Goal: Task Accomplishment & Management: Manage account settings

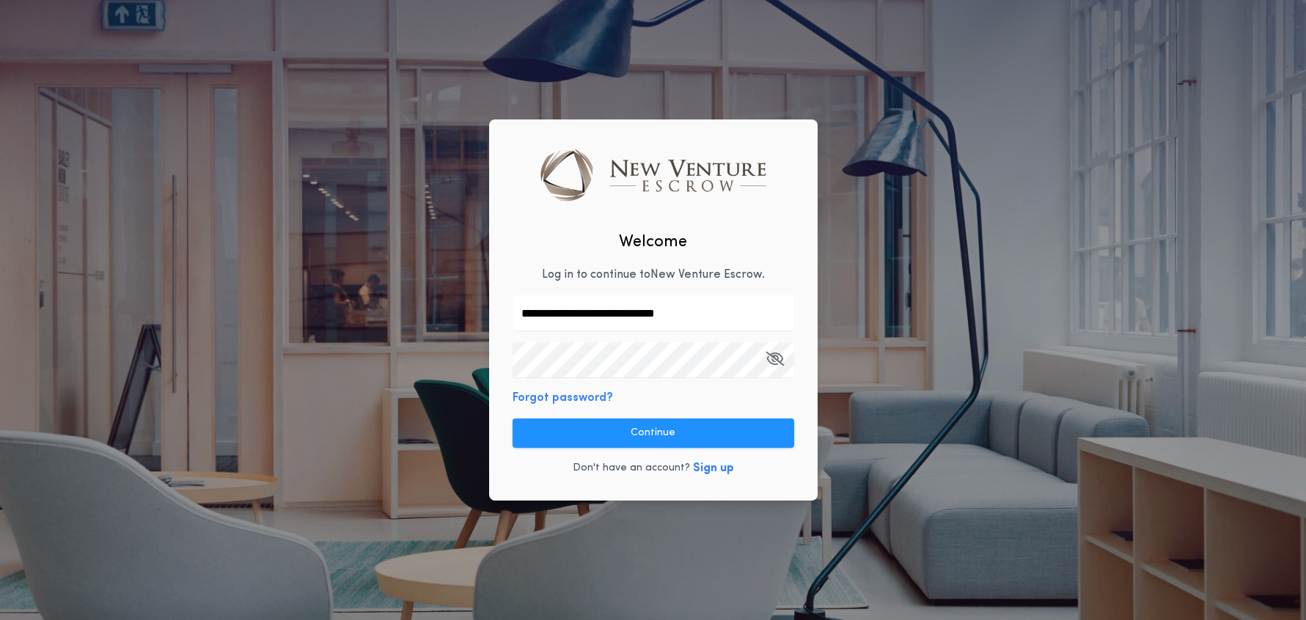
click at [628, 436] on button "Continue" at bounding box center [652, 433] width 281 height 29
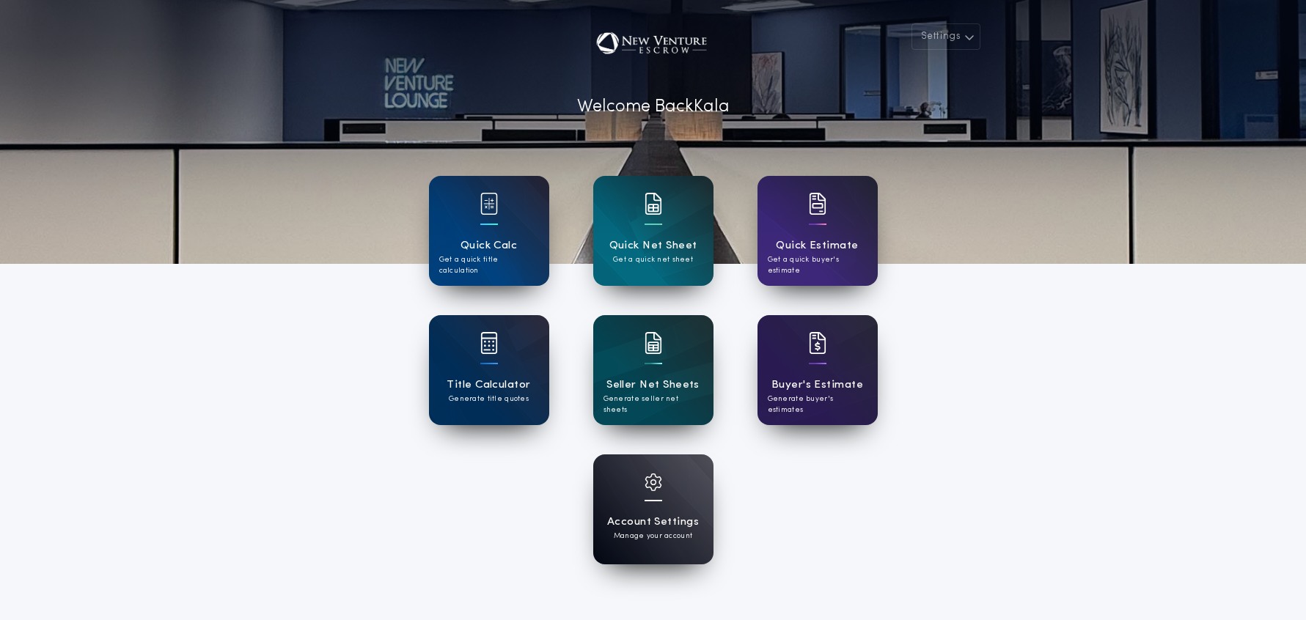
click at [689, 515] on h1 "Account Settings" at bounding box center [653, 522] width 92 height 17
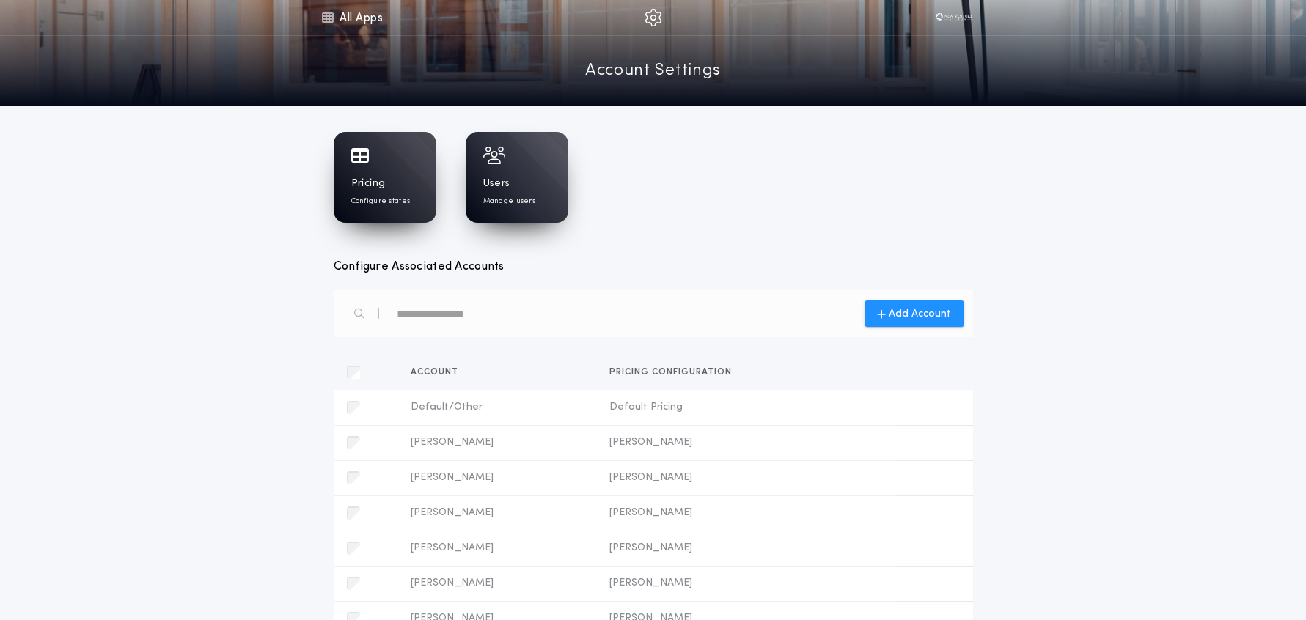
click at [353, 169] on div "Pricing Configure states" at bounding box center [385, 177] width 103 height 91
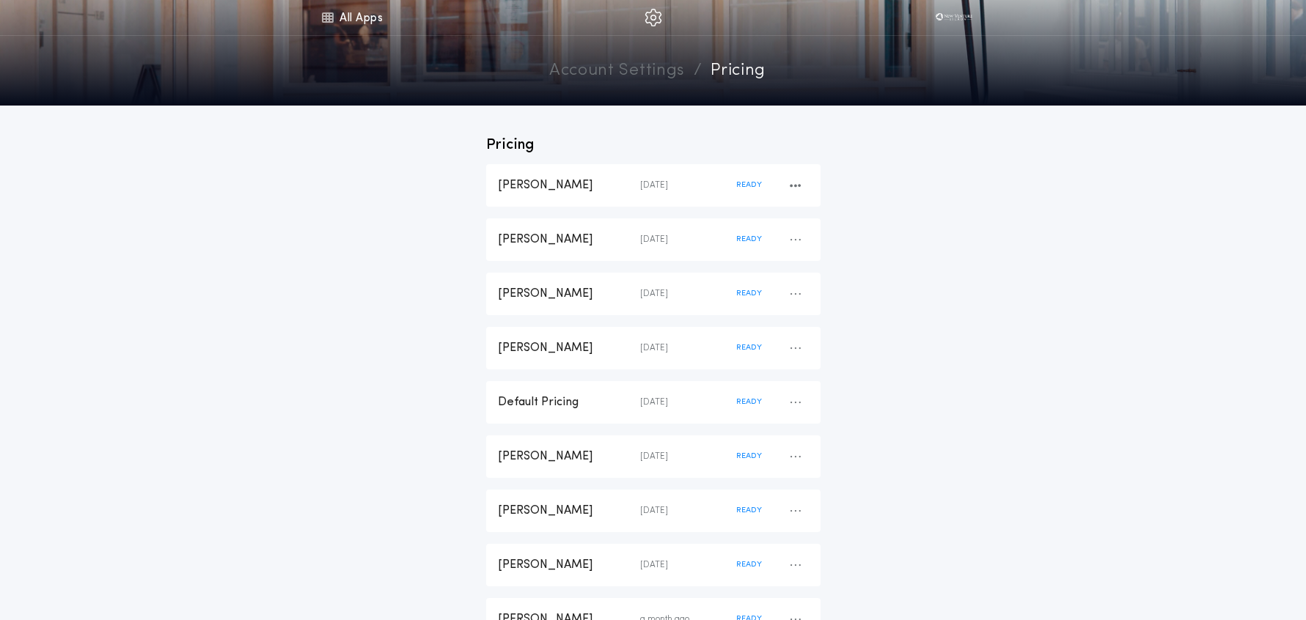
click at [552, 191] on div "[PERSON_NAME]" at bounding box center [569, 185] width 142 height 16
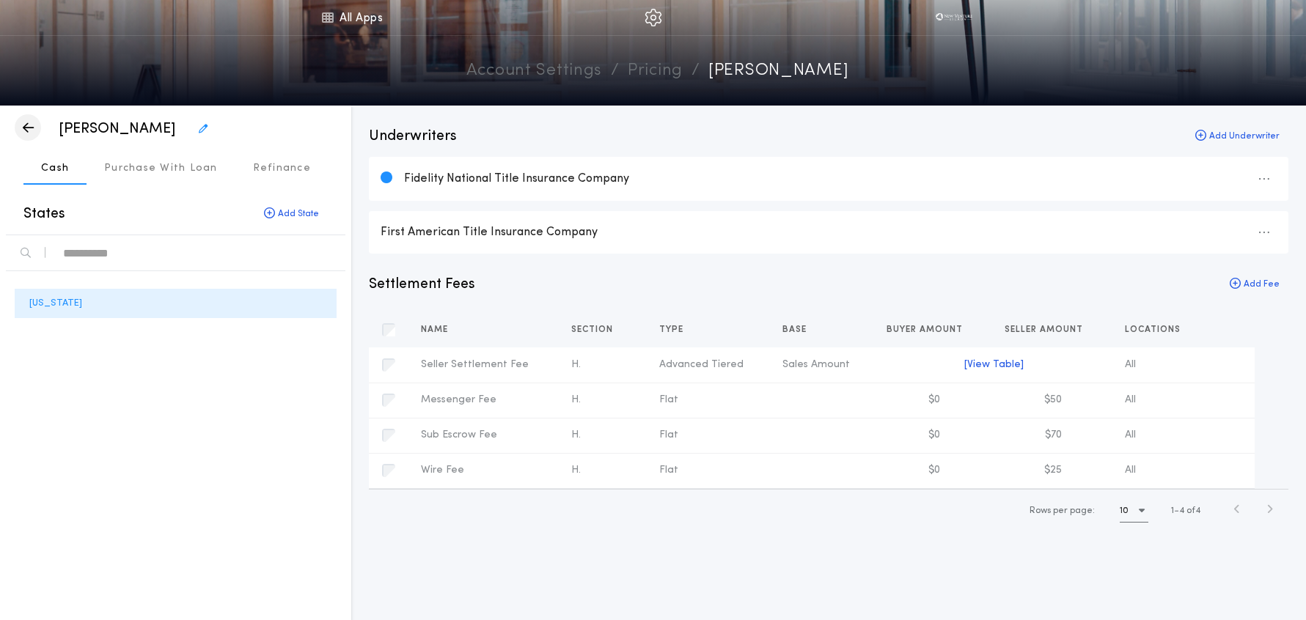
click at [23, 128] on icon "button" at bounding box center [28, 128] width 11 height 1
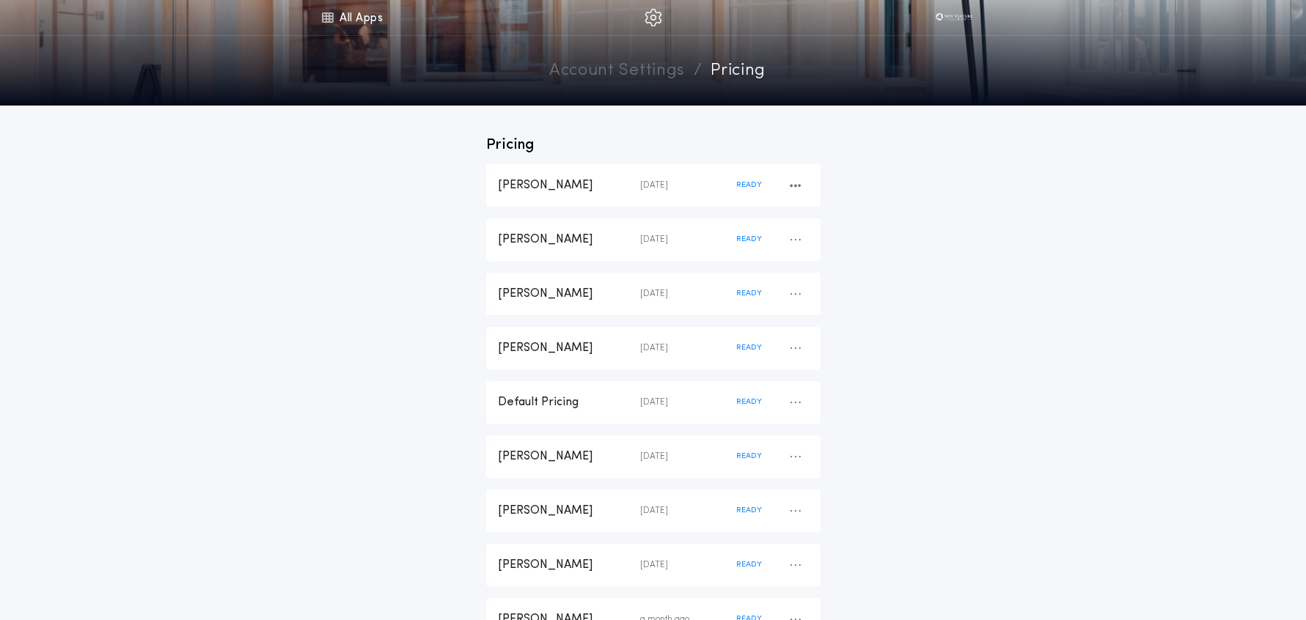
click at [633, 194] on div "[PERSON_NAME] [DATE] READY" at bounding box center [653, 185] width 334 height 43
